Goal: Check status: Check status

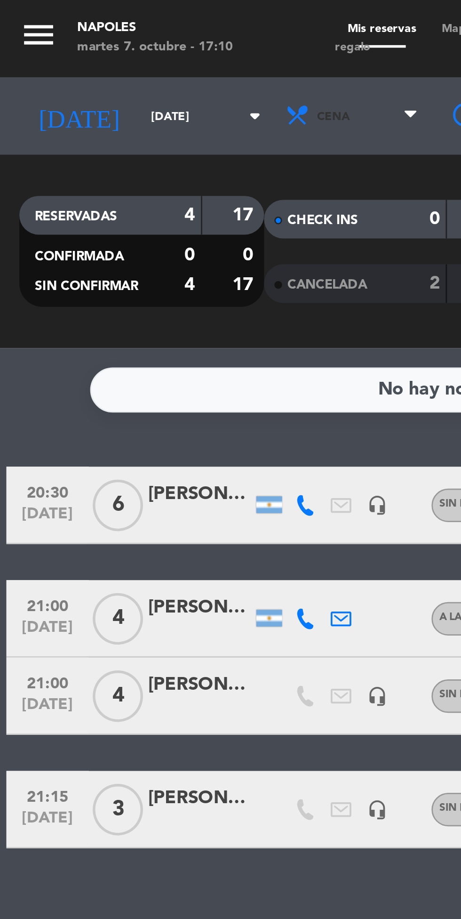
click at [122, 46] on span "Cena" at bounding box center [129, 42] width 56 height 21
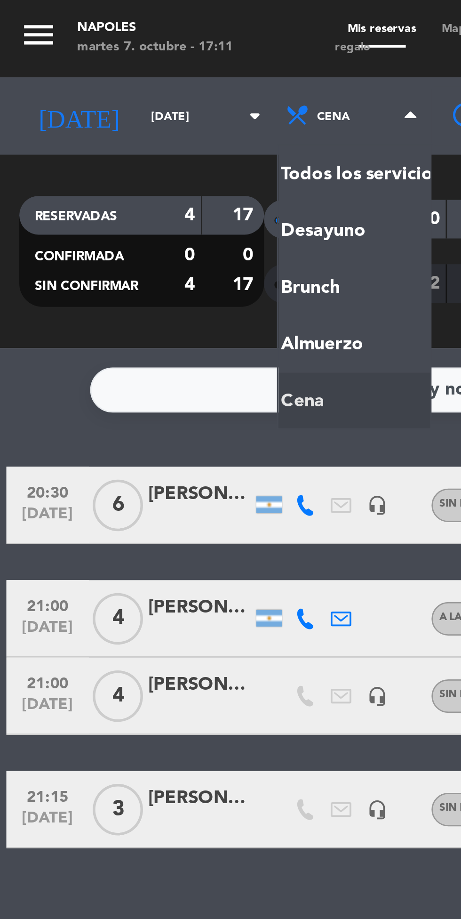
click at [126, 85] on div "menu Napoles [DATE] 7. octubre - 17:11 Mis reservas Mapa de mesas Disponibilida…" at bounding box center [230, 63] width 461 height 127
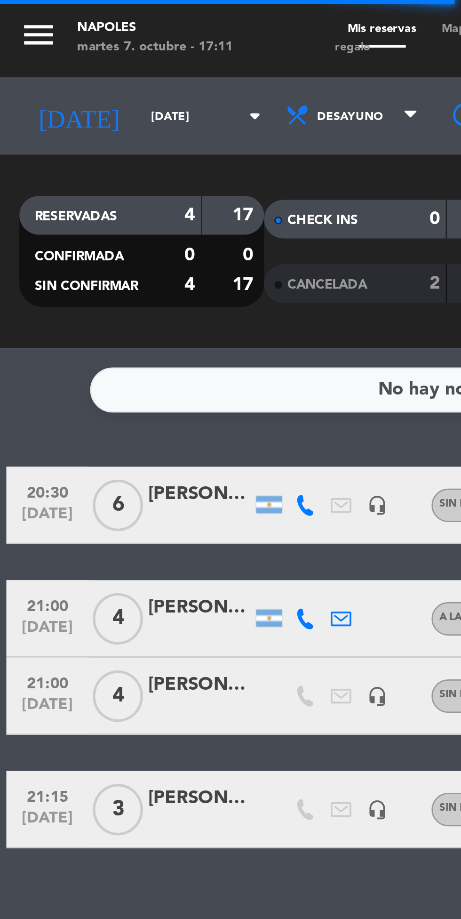
click at [51, 41] on input "[DATE]" at bounding box center [79, 42] width 59 height 15
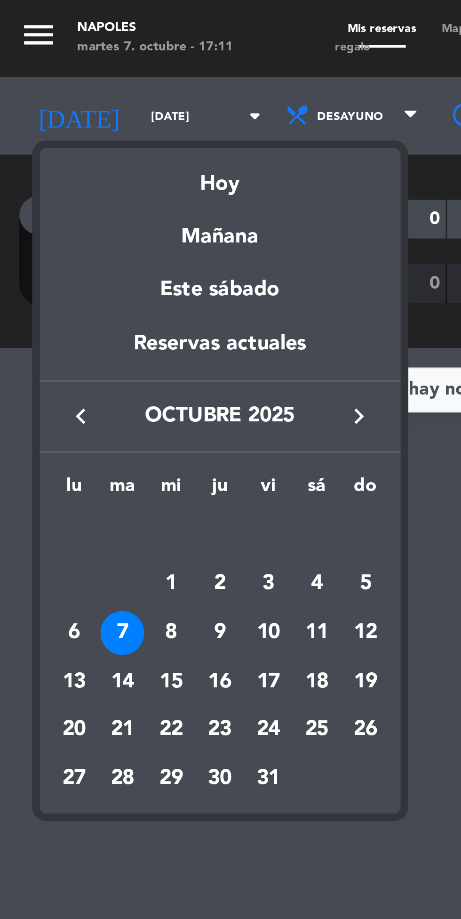
click at [63, 232] on div "8" at bounding box center [63, 231] width 16 height 16
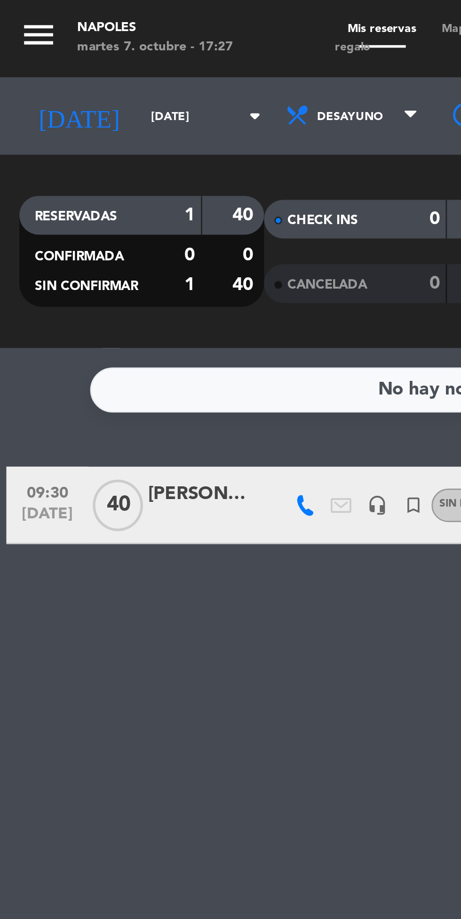
click at [52, 45] on input "[DATE]" at bounding box center [79, 42] width 59 height 15
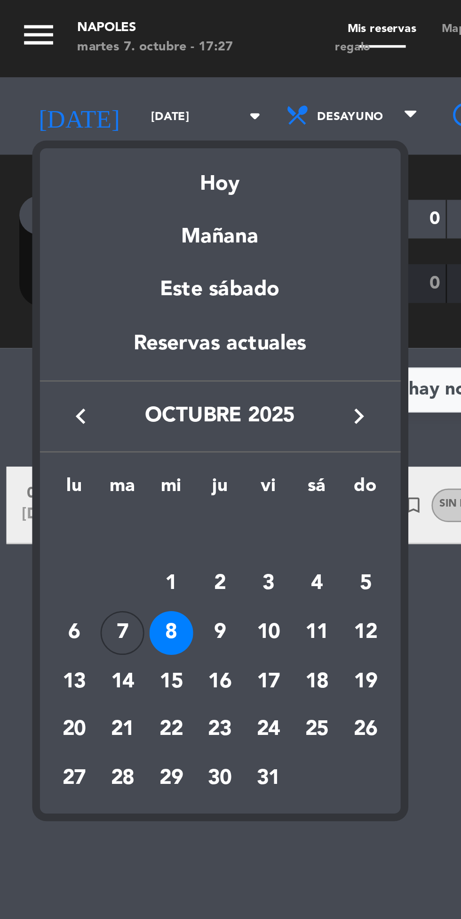
click at [47, 230] on div "7" at bounding box center [45, 231] width 16 height 16
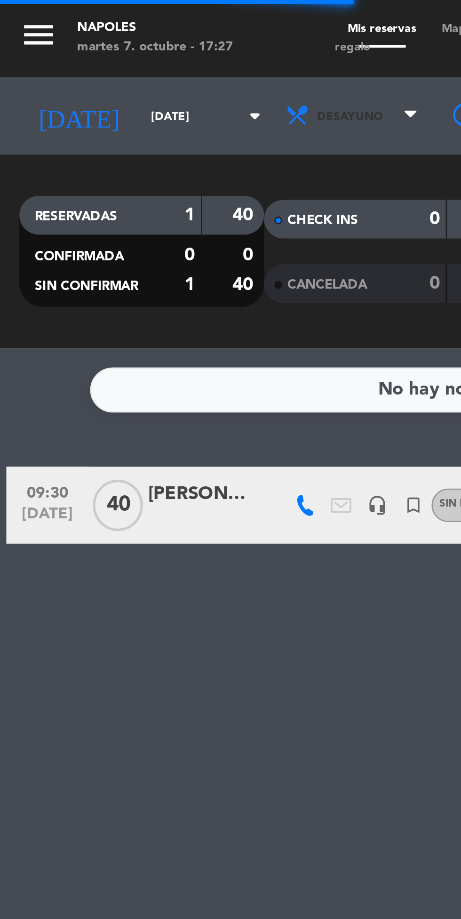
click at [122, 42] on span "Desayuno" at bounding box center [128, 42] width 24 height 5
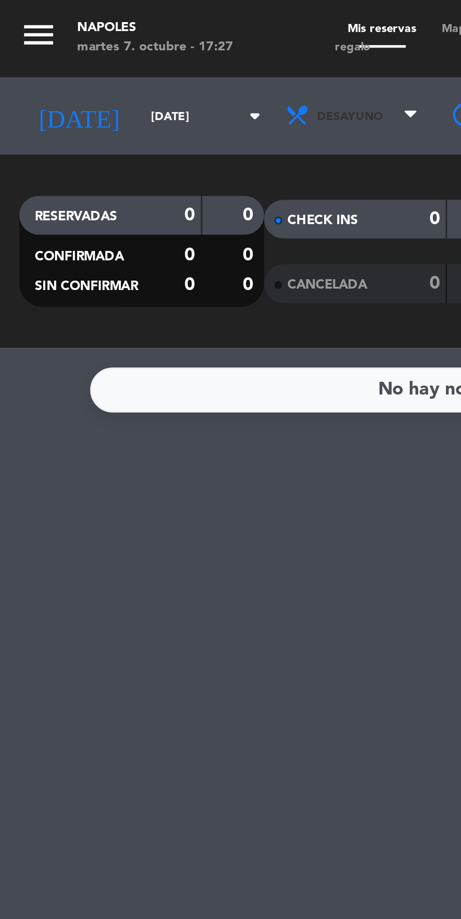
click at [123, 42] on span "Desayuno" at bounding box center [128, 42] width 24 height 5
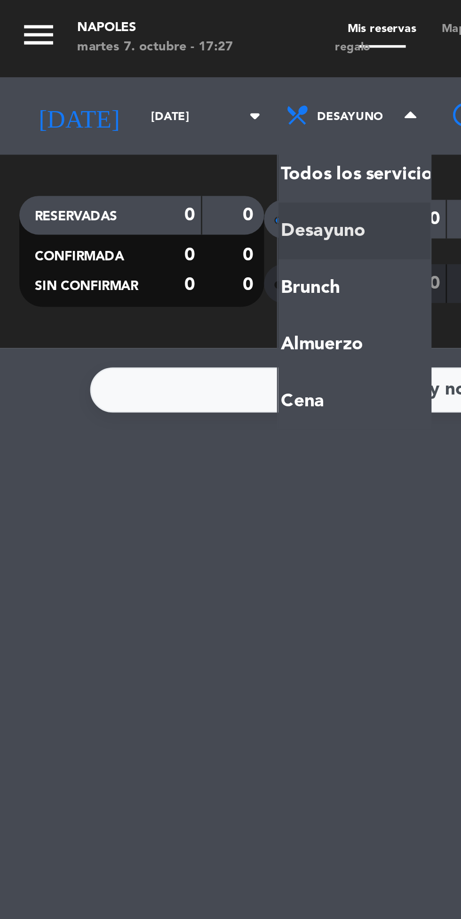
click at [115, 142] on ng-component "menu Napoles [DATE] 7. octubre - 17:27 Mis reservas Mapa de mesas Disponibilida…" at bounding box center [230, 459] width 461 height 919
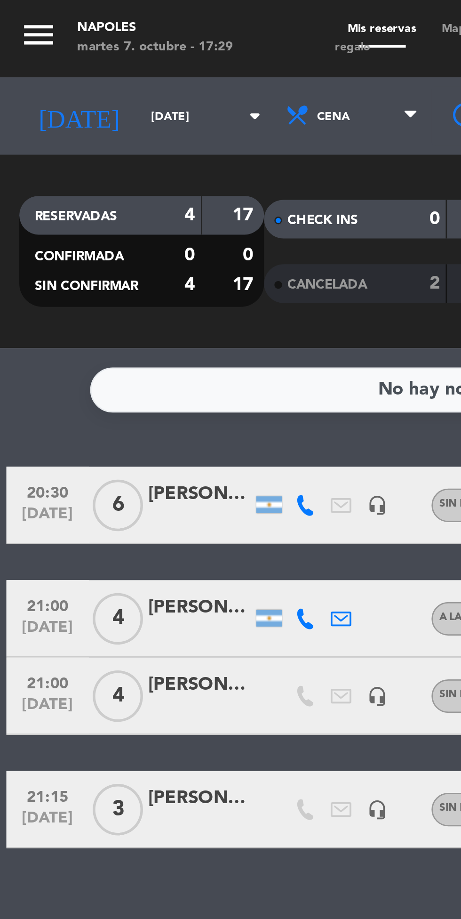
click at [50, 43] on input "[DATE]" at bounding box center [79, 42] width 59 height 15
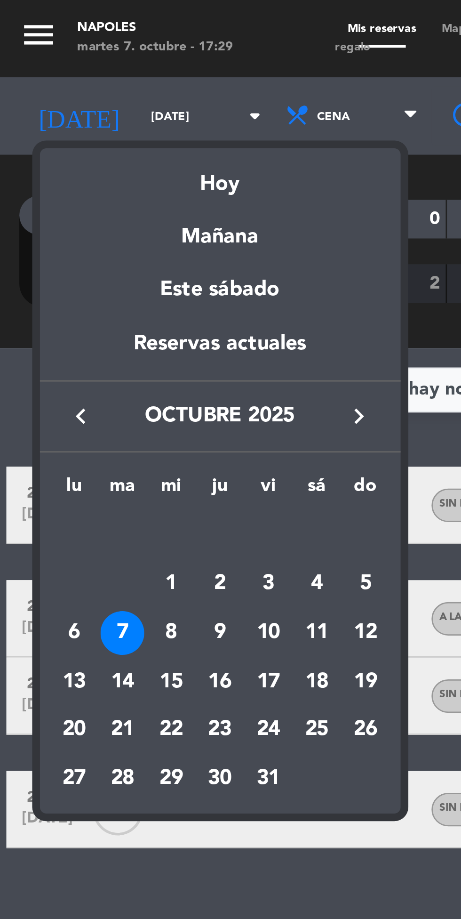
click at [64, 234] on div "8" at bounding box center [63, 231] width 16 height 16
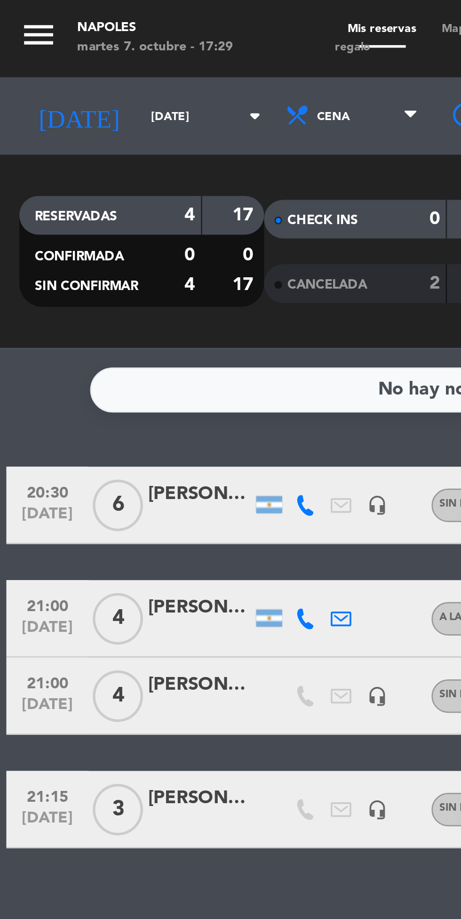
type input "[DATE]"
click at [121, 42] on span "Cena" at bounding box center [129, 42] width 56 height 21
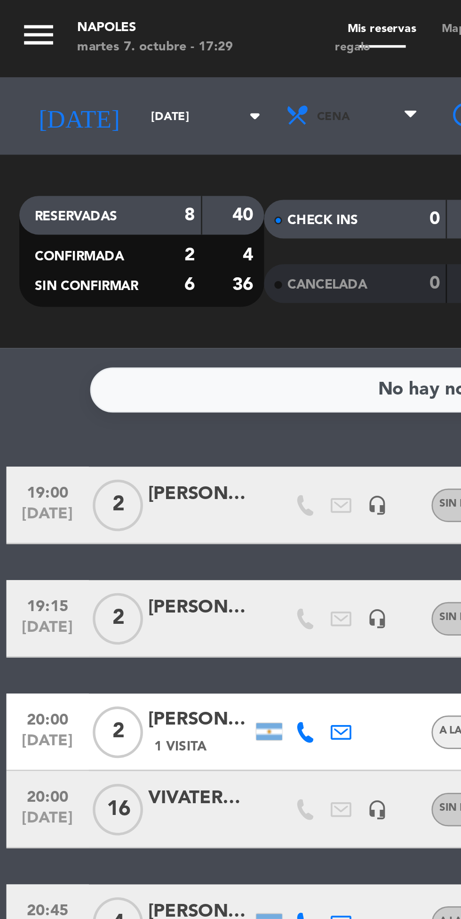
click at [128, 44] on span "Cena" at bounding box center [129, 42] width 56 height 21
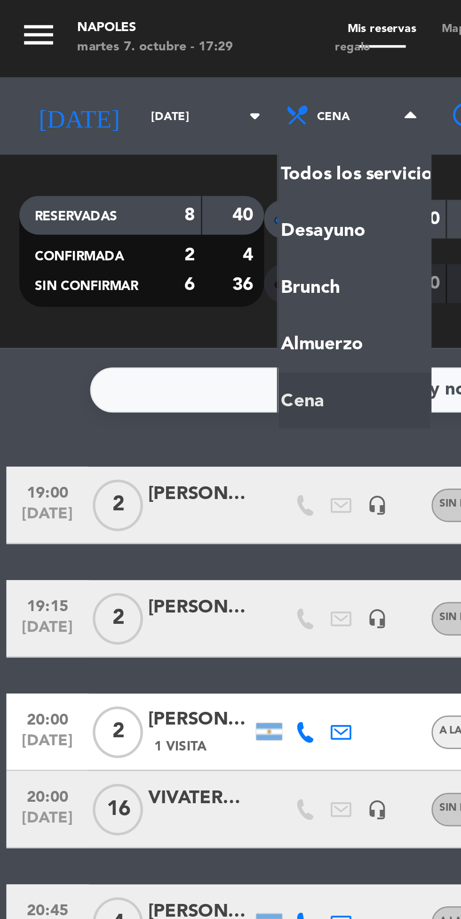
click at [117, 144] on ng-component "menu Napoles [DATE] 7. octubre - 17:29 Mis reservas Mapa de mesas Disponibilida…" at bounding box center [230, 459] width 461 height 919
